Goal: Find specific page/section: Find specific page/section

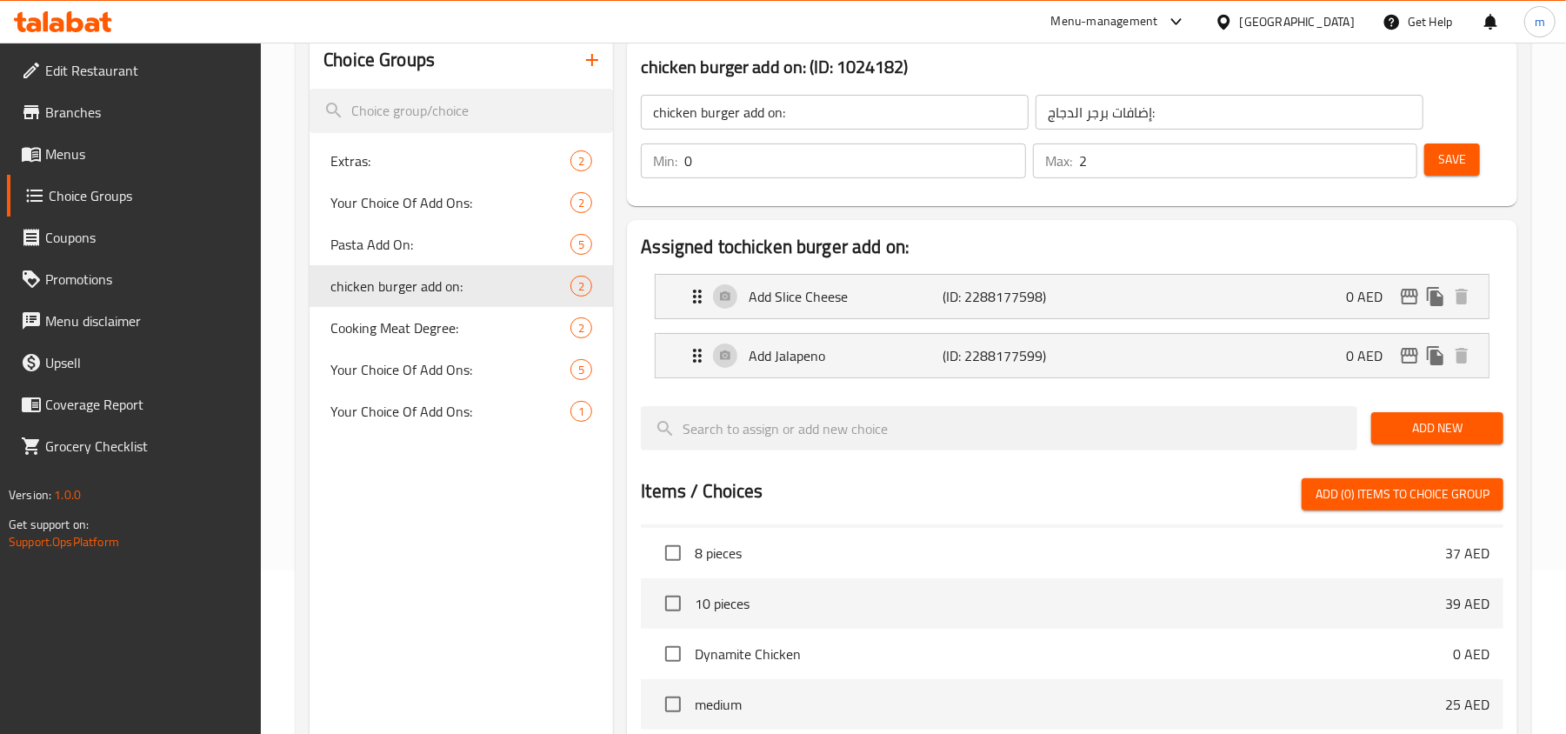
scroll to position [123, 0]
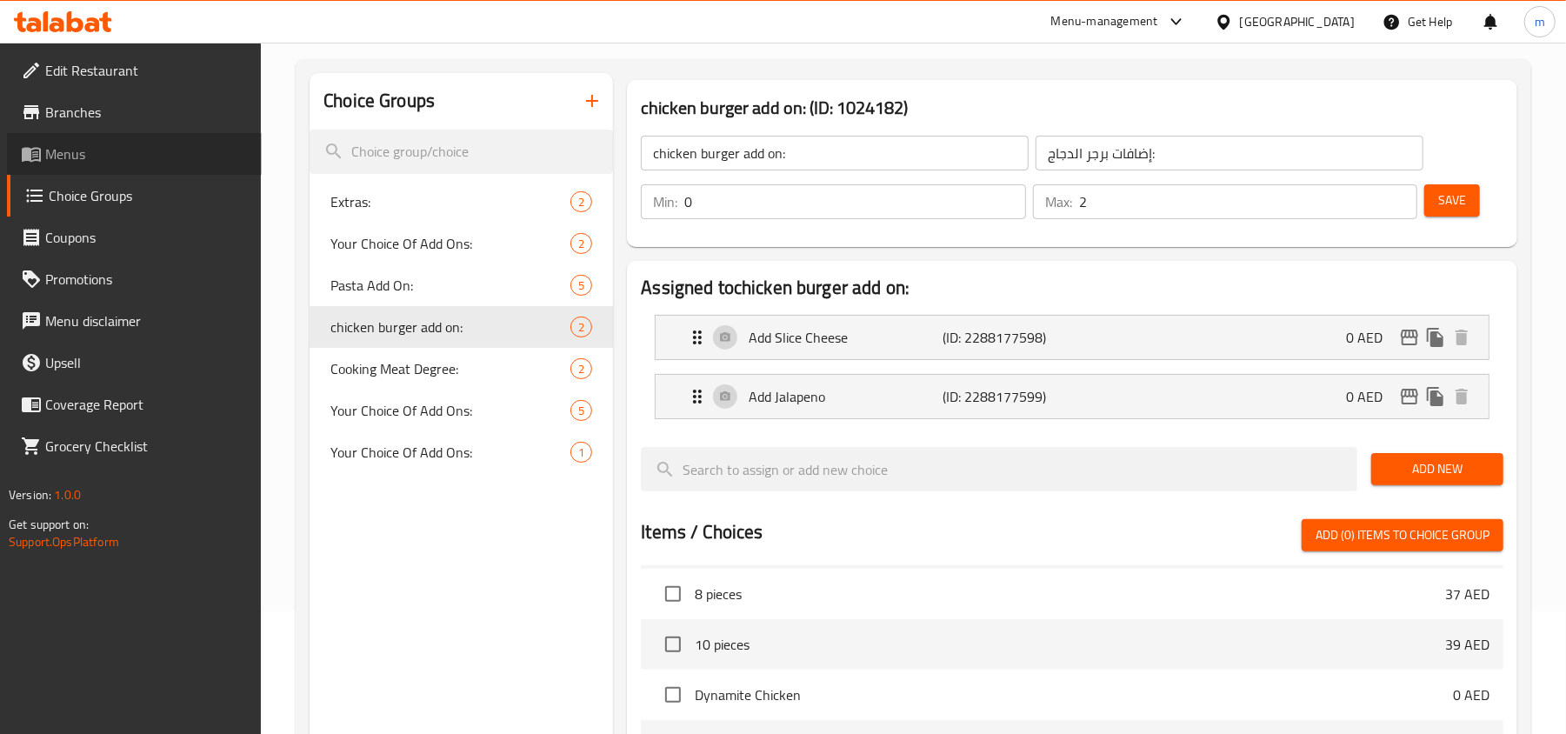
click at [61, 150] on span "Menus" at bounding box center [146, 153] width 203 height 21
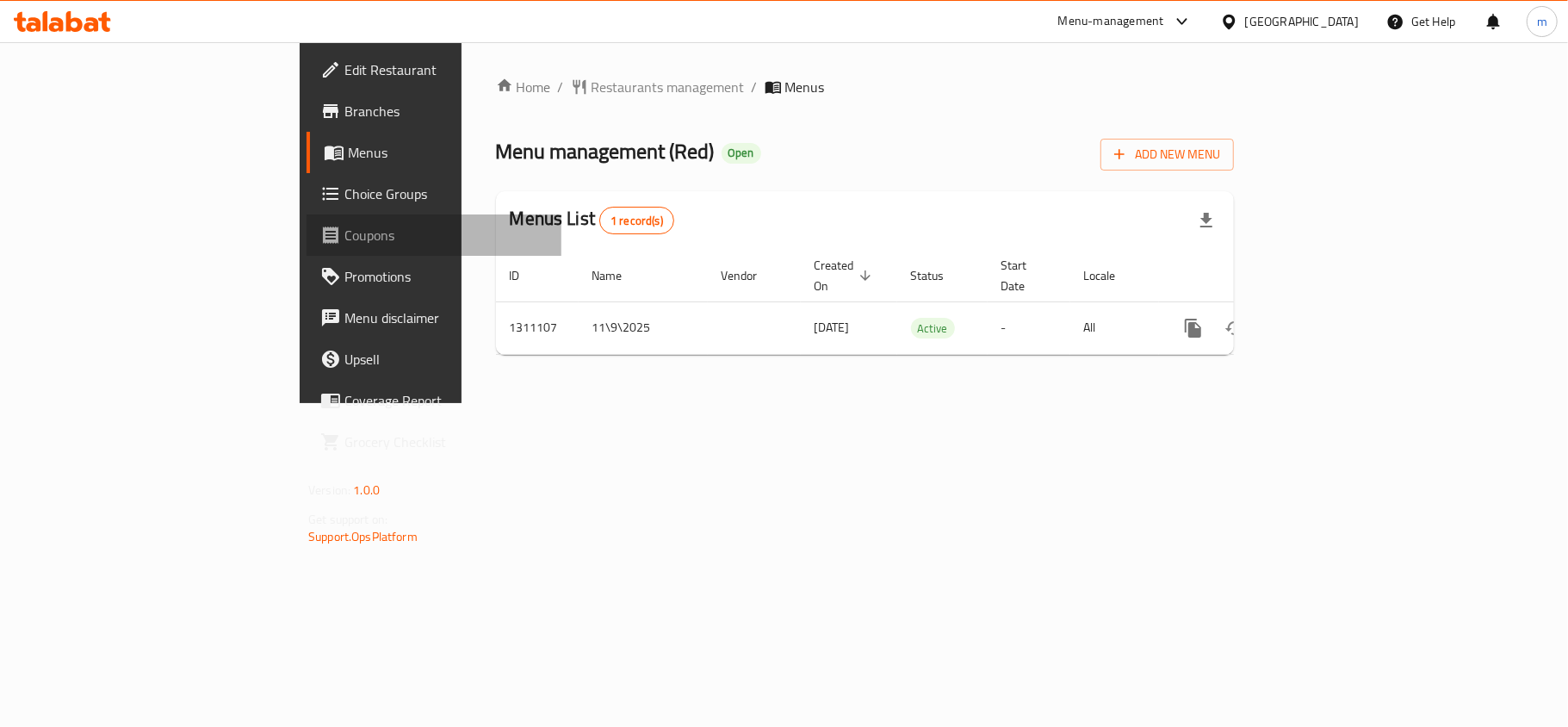
click at [307, 249] on link "Coupons" at bounding box center [434, 235] width 255 height 42
click at [663, 359] on div "Home / Restaurants management / Menus Menu management ( Ufo Burger ) Open Add N…" at bounding box center [865, 223] width 807 height 361
click at [73, 31] on icon at bounding box center [74, 21] width 17 height 21
